Goal: Find specific page/section: Find specific page/section

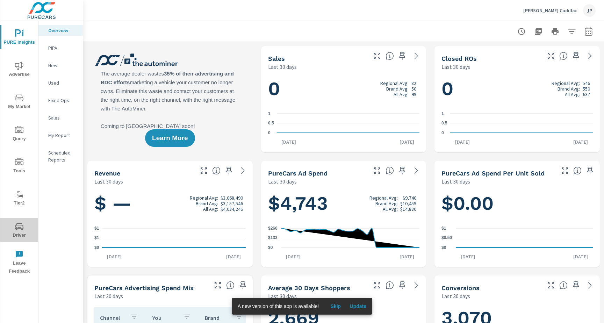
click at [21, 227] on icon "nav menu" at bounding box center [18, 227] width 3 height 0
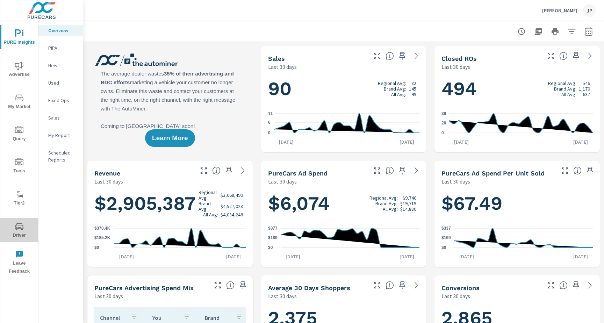
click at [12, 227] on span "Driver" at bounding box center [19, 230] width 34 height 17
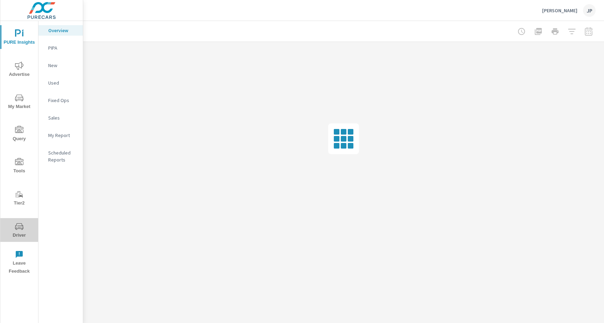
click at [20, 232] on span "Driver" at bounding box center [19, 230] width 34 height 17
click at [22, 220] on button "Driver" at bounding box center [19, 230] width 38 height 24
click at [19, 221] on button "Driver" at bounding box center [19, 230] width 38 height 24
click at [21, 224] on icon "nav menu" at bounding box center [19, 226] width 8 height 8
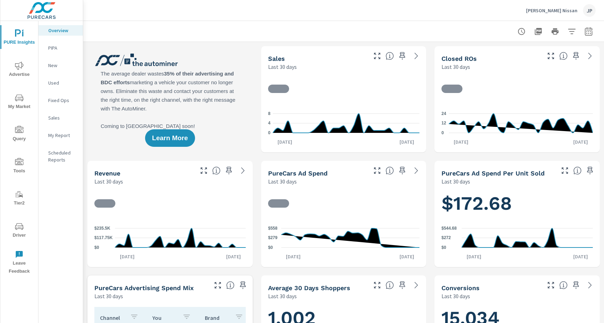
click at [13, 230] on span "Driver" at bounding box center [19, 230] width 34 height 17
